Goal: Task Accomplishment & Management: Use online tool/utility

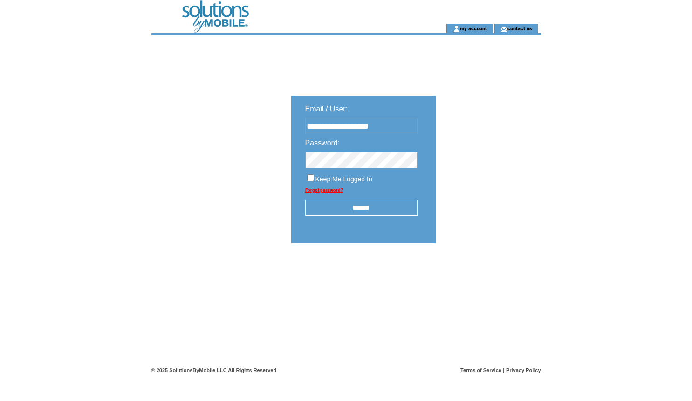
type input "**********"
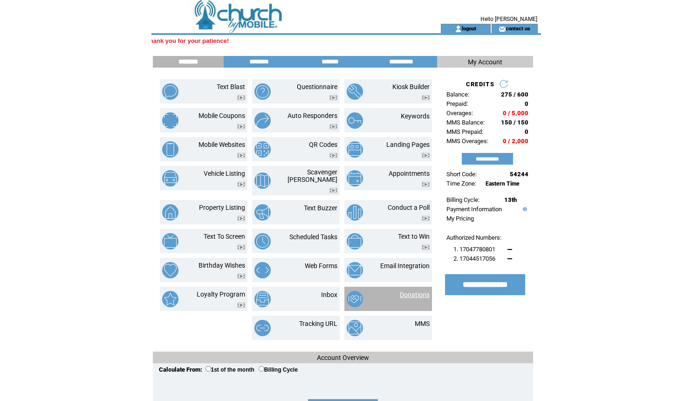
scroll to position [0, -16]
click at [419, 291] on link "Donations" at bounding box center [415, 294] width 30 height 7
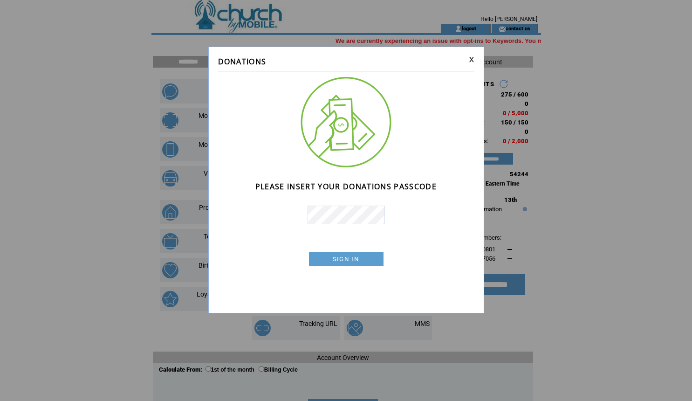
scroll to position [0, -304]
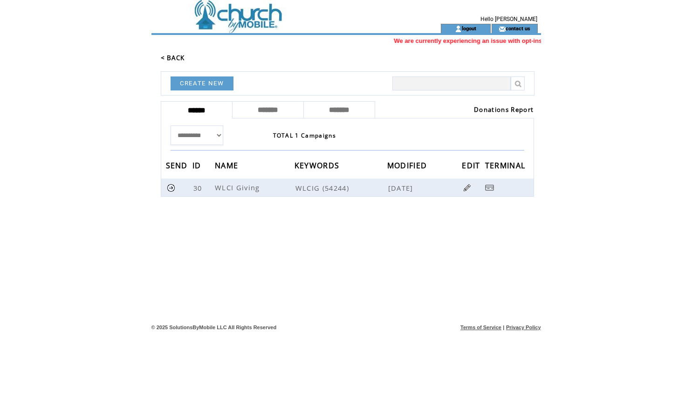
scroll to position [0, -351]
click at [510, 110] on link "Donations Report" at bounding box center [504, 109] width 60 height 8
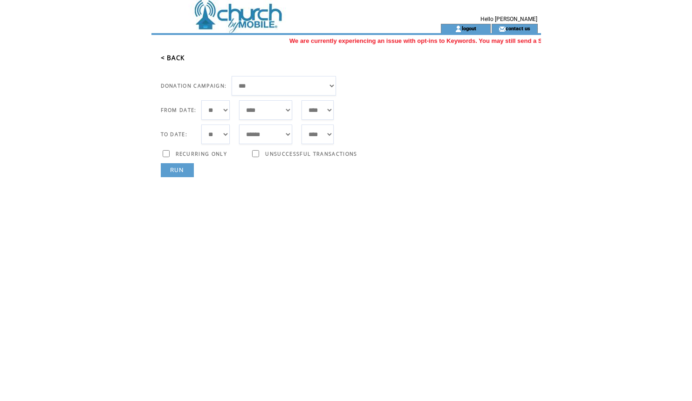
select select "**"
select select "*"
click at [172, 175] on link "RUN" at bounding box center [177, 170] width 33 height 14
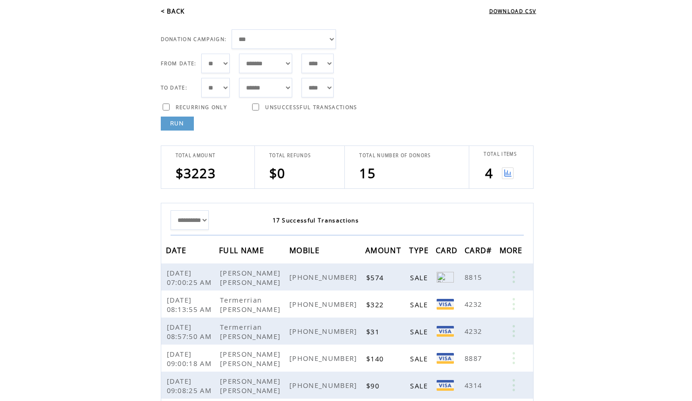
select select "**"
click at [178, 126] on link "RUN" at bounding box center [177, 123] width 33 height 14
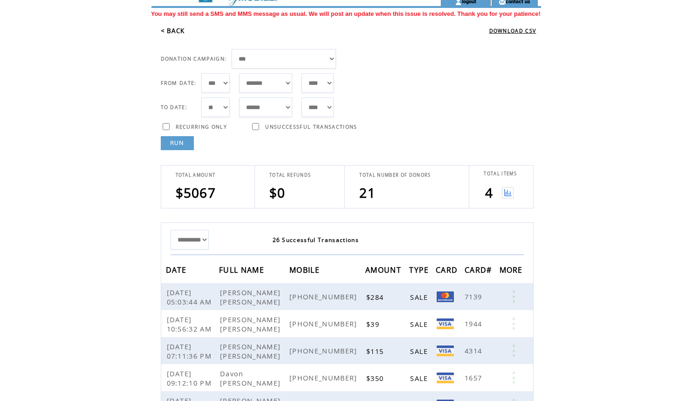
click at [504, 192] on img at bounding box center [508, 193] width 12 height 12
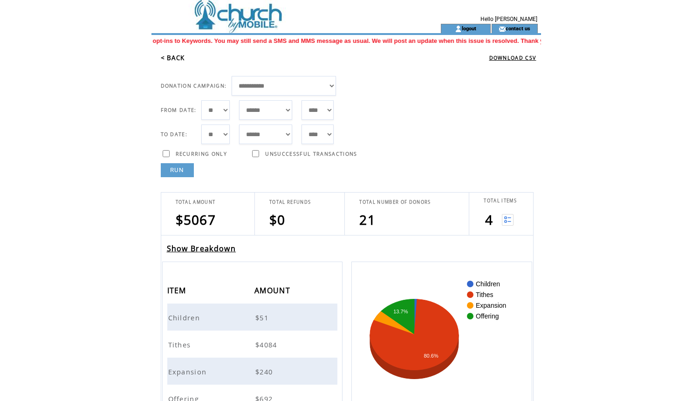
scroll to position [0, -338]
click at [182, 347] on span "Tithes" at bounding box center [180, 344] width 25 height 9
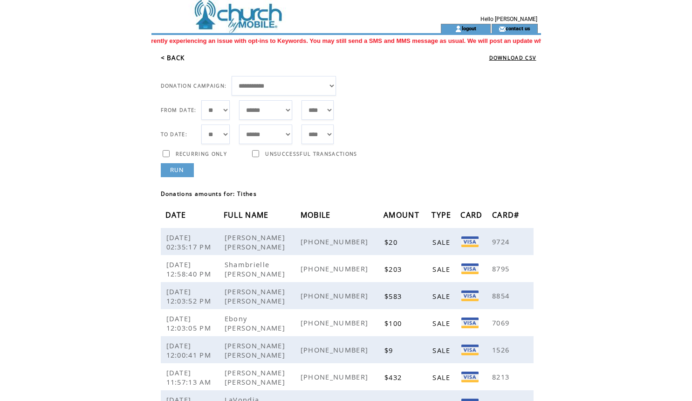
click at [181, 172] on link "RUN" at bounding box center [177, 170] width 33 height 14
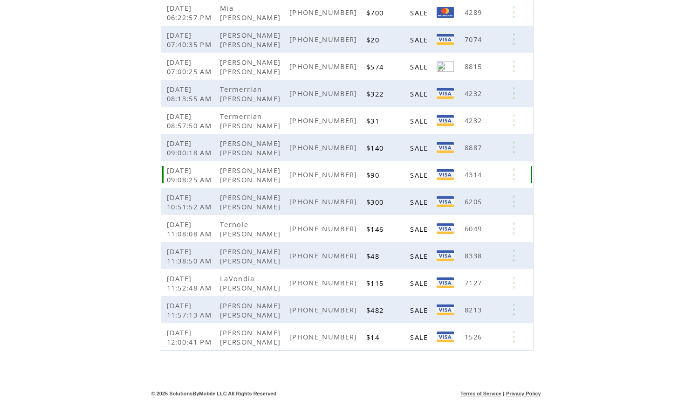
scroll to position [501, 0]
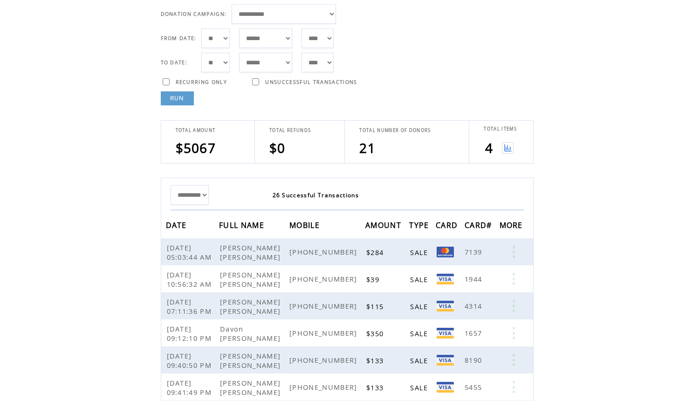
select select "*"
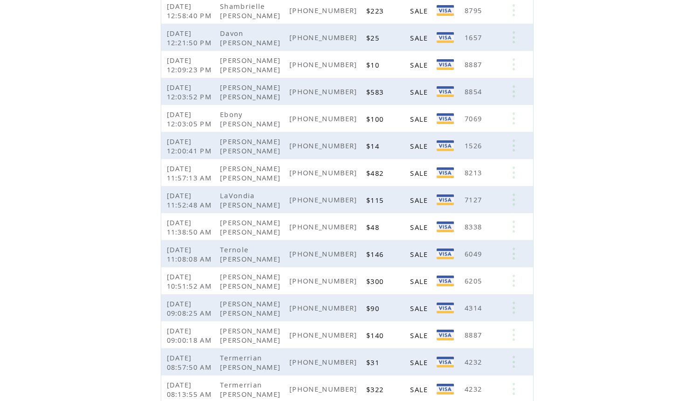
scroll to position [0, -362]
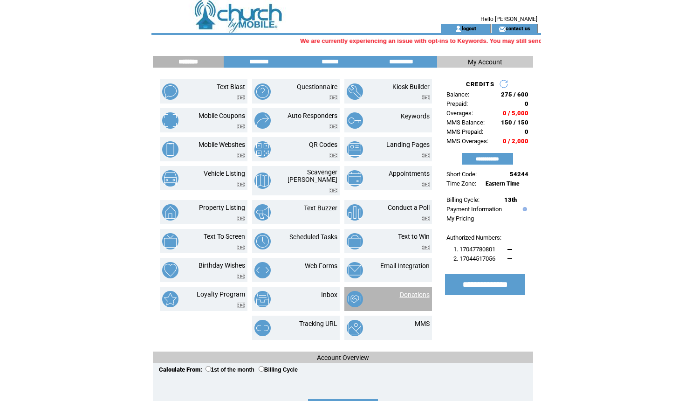
scroll to position [0, -339]
click at [422, 292] on link "Donations" at bounding box center [415, 294] width 30 height 7
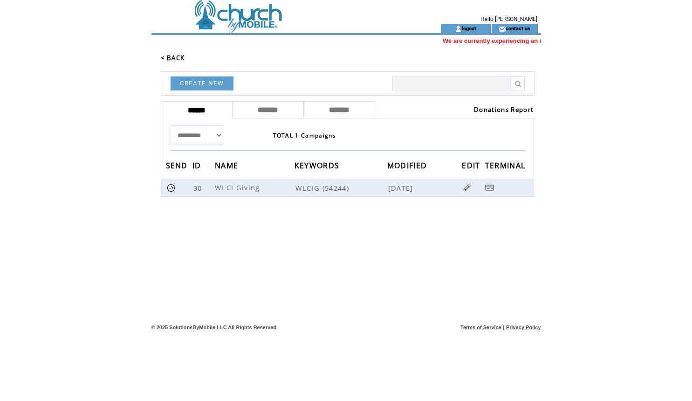
click at [488, 115] on form "Donations Report" at bounding box center [454, 110] width 159 height 12
click at [486, 113] on link "Donations Report" at bounding box center [504, 109] width 60 height 8
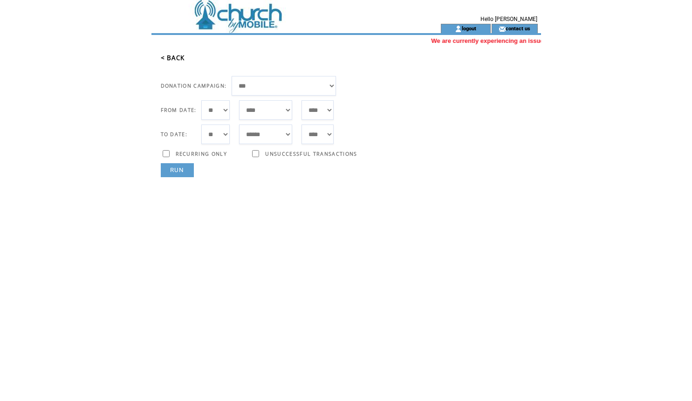
select select "**"
select select "*"
click at [181, 165] on link "RUN" at bounding box center [177, 170] width 33 height 14
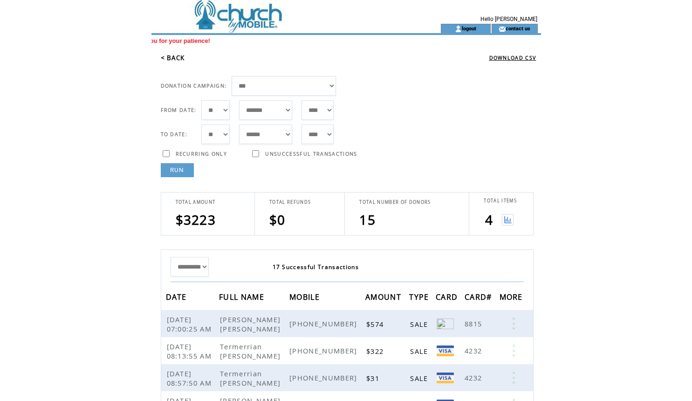
scroll to position [0, -76]
